Goal: Task Accomplishment & Management: Manage account settings

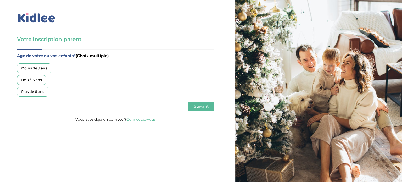
click at [144, 119] on link "Connectez-vous" at bounding box center [140, 119] width 29 height 5
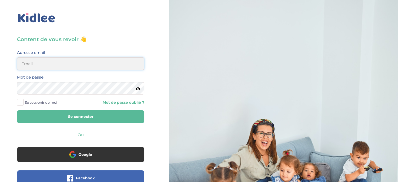
type input "[EMAIL_ADDRESS][DOMAIN_NAME]"
click at [54, 62] on input "[EMAIL_ADDRESS][DOMAIN_NAME]" at bounding box center [80, 63] width 127 height 13
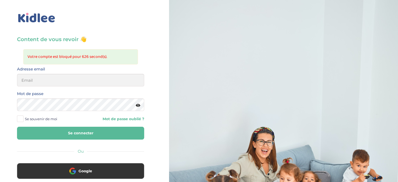
drag, startPoint x: 82, startPoint y: 57, endPoint x: 109, endPoint y: 58, distance: 27.0
click at [109, 58] on li "Votre compte est bloqué pour 626 second(s)." at bounding box center [80, 56] width 106 height 7
click at [129, 27] on div "Content de vous revoir 👋 Votre compte est bloqué pour 626 second(s). Avant de p…" at bounding box center [80, 133] width 169 height 267
click at [45, 79] on input "email" at bounding box center [80, 80] width 127 height 13
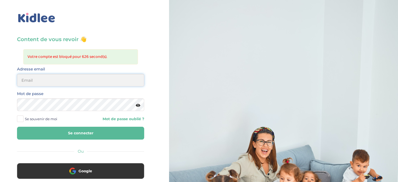
type input "[EMAIL_ADDRESS][DOMAIN_NAME]"
click at [139, 106] on icon at bounding box center [138, 105] width 4 height 4
click at [75, 132] on button "Se connecter" at bounding box center [80, 133] width 127 height 13
